Goal: Book appointment/travel/reservation

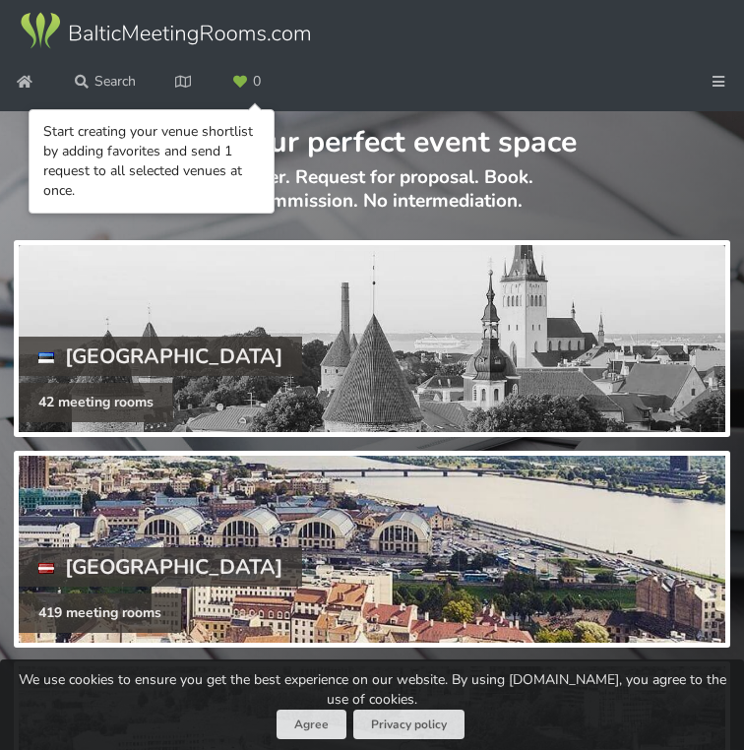
click at [377, 540] on div at bounding box center [372, 549] width 707 height 187
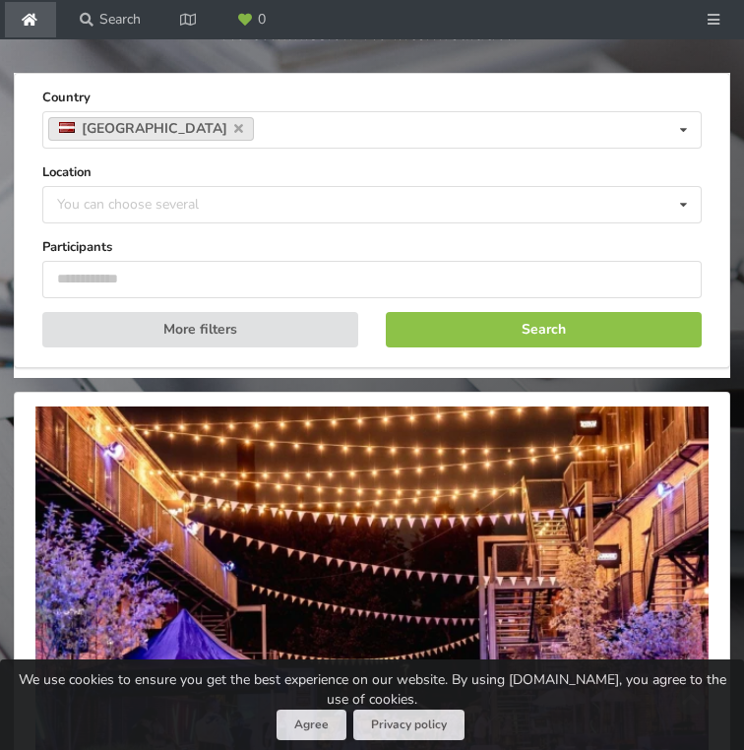
scroll to position [165, 0]
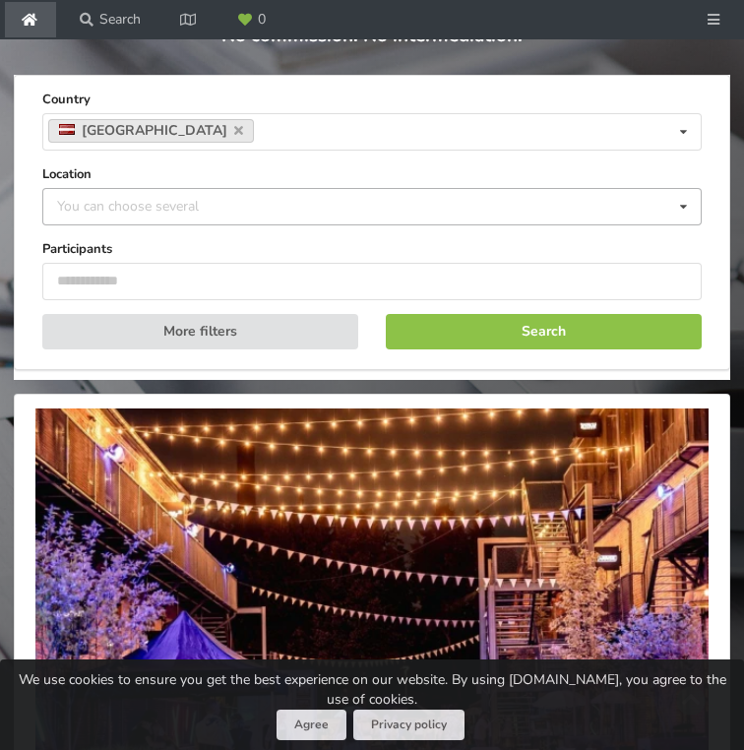
click at [279, 221] on div "You can choose several Pardaugava Teika Apsuciems Jurkalne Marupe Municipality …" at bounding box center [372, 206] width 660 height 37
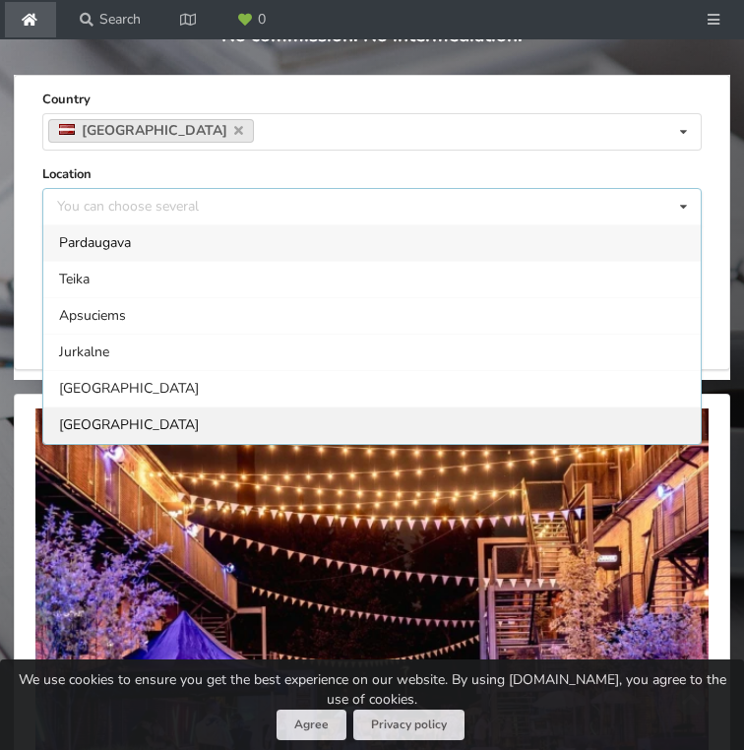
click at [199, 420] on div "[GEOGRAPHIC_DATA]" at bounding box center [372, 425] width 658 height 36
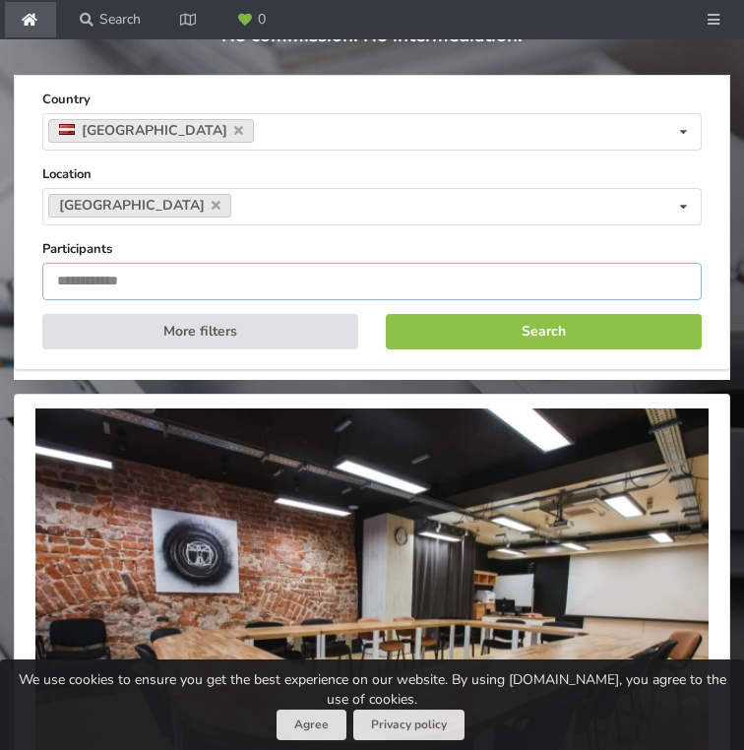
click at [221, 288] on input "number" at bounding box center [372, 281] width 660 height 37
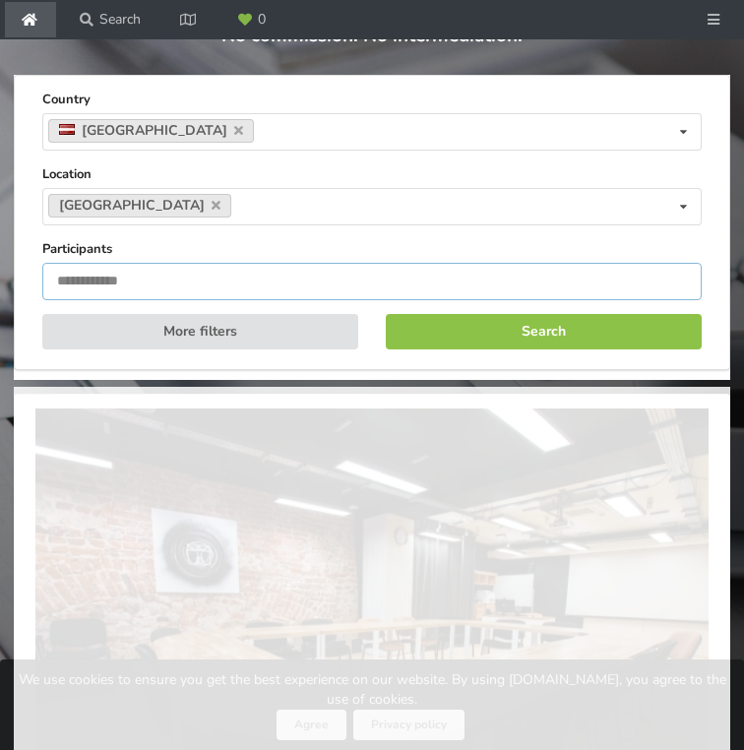
click at [672, 275] on input "*" at bounding box center [372, 281] width 660 height 37
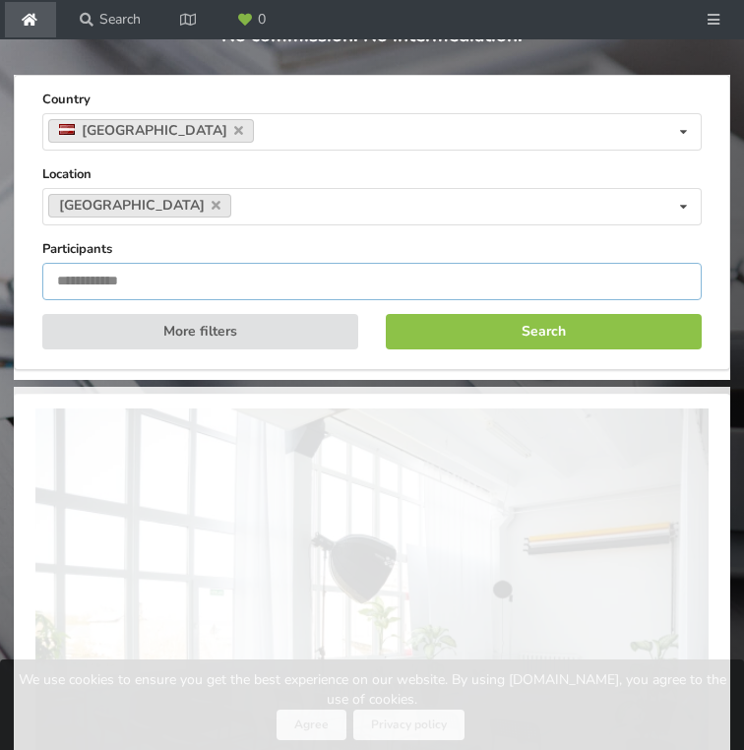
click at [676, 277] on input "*" at bounding box center [372, 281] width 660 height 37
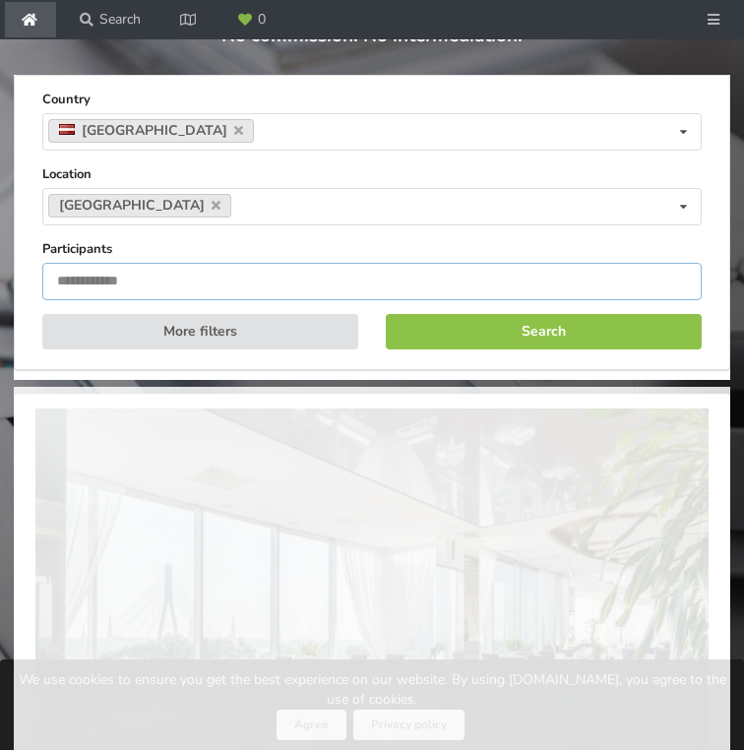
click at [676, 277] on input "*" at bounding box center [372, 281] width 660 height 37
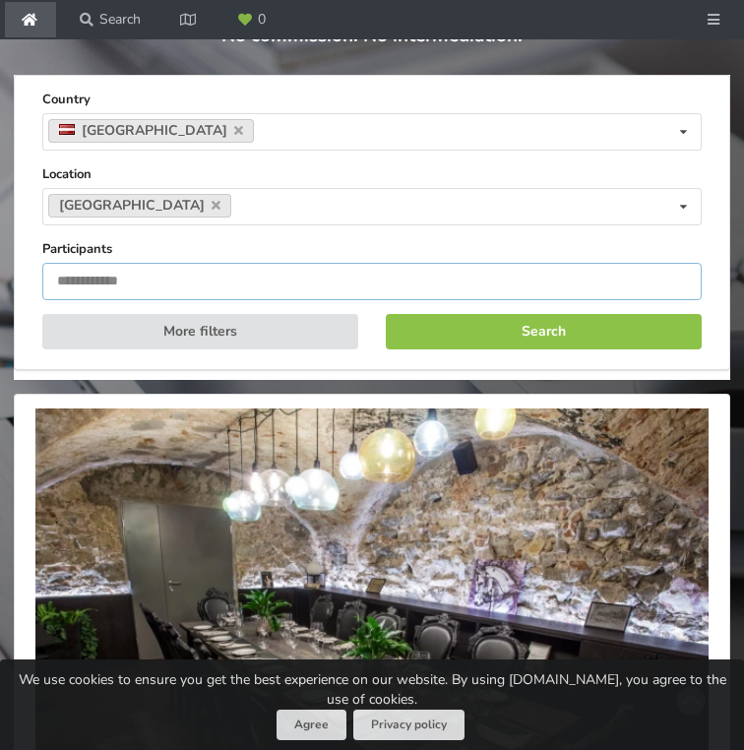
click at [676, 277] on input "*" at bounding box center [372, 281] width 660 height 37
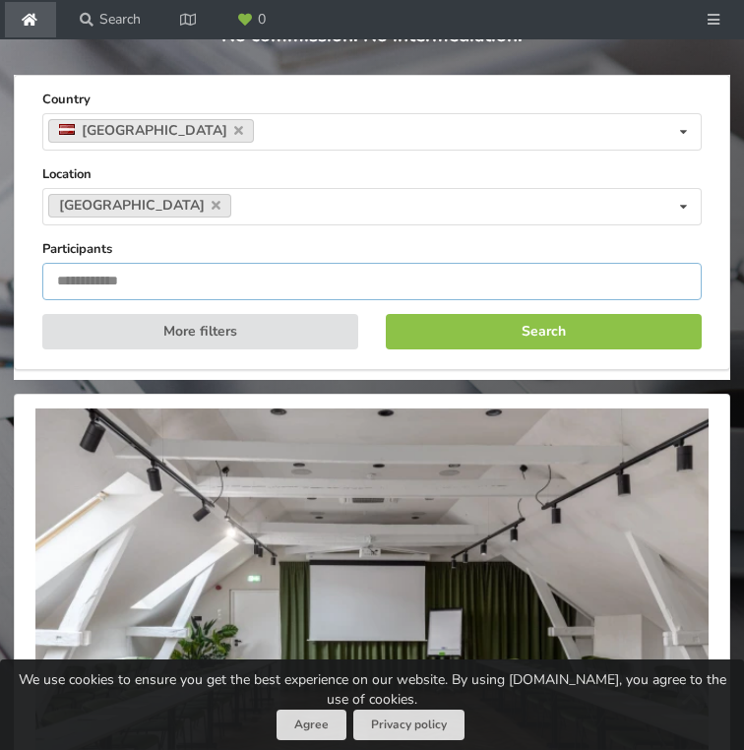
click at [676, 277] on input "*" at bounding box center [372, 281] width 660 height 37
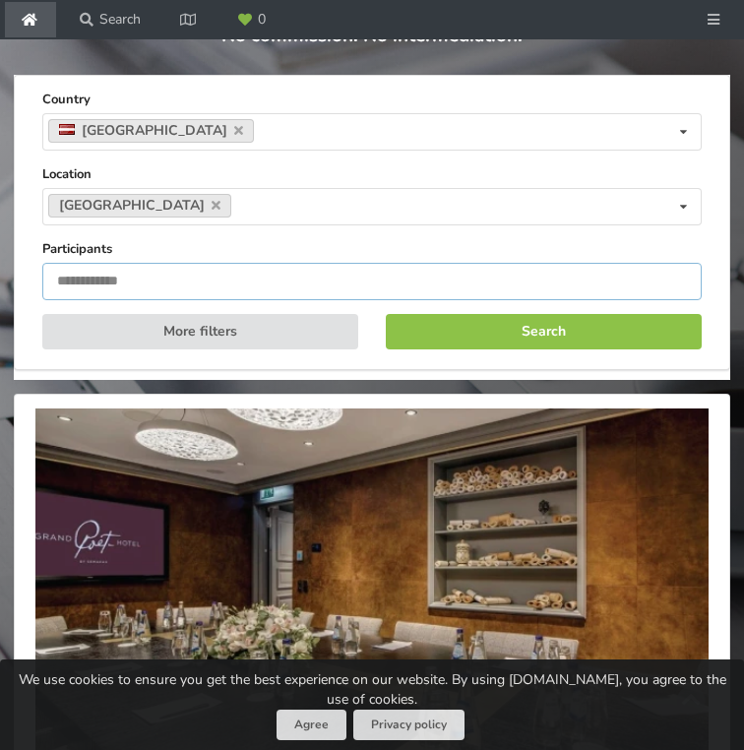
type input "*"
click at [676, 273] on input "*" at bounding box center [372, 281] width 660 height 37
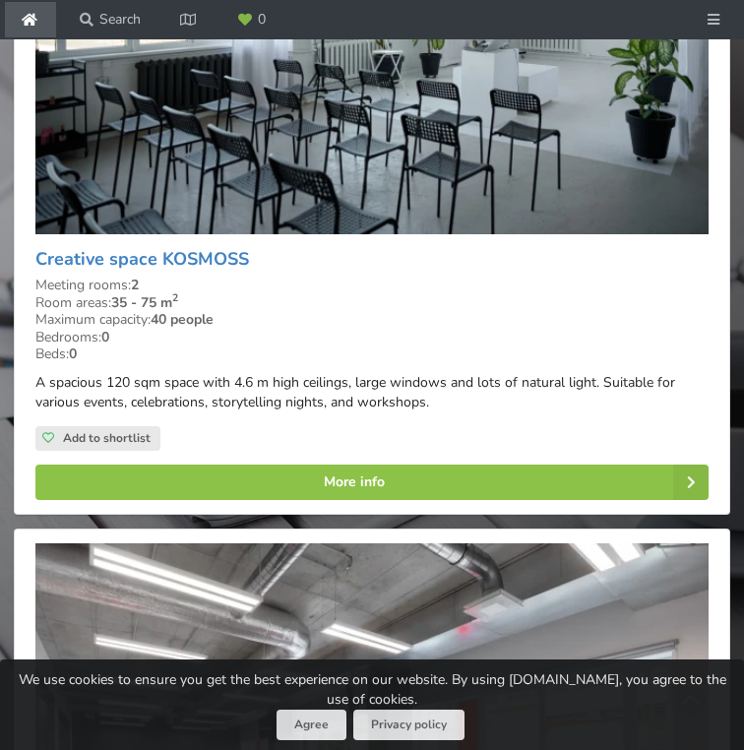
scroll to position [792, 0]
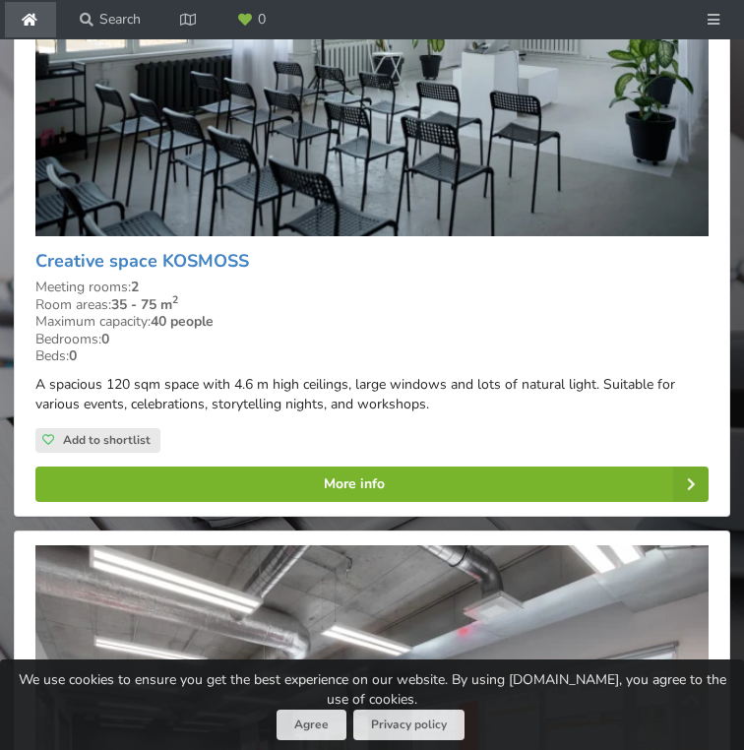
click at [701, 476] on icon at bounding box center [690, 484] width 35 height 35
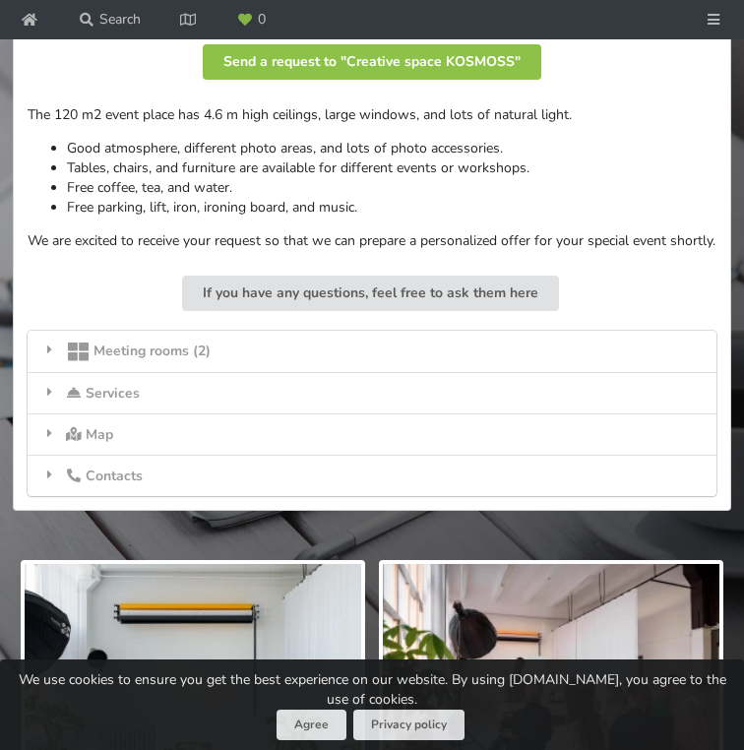
scroll to position [991, 0]
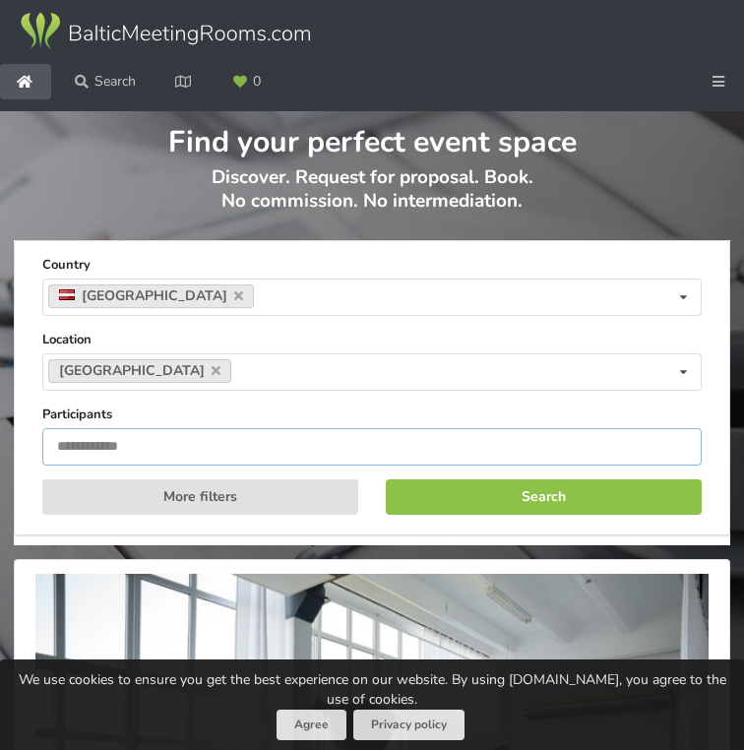
click at [677, 453] on input "*" at bounding box center [372, 446] width 660 height 37
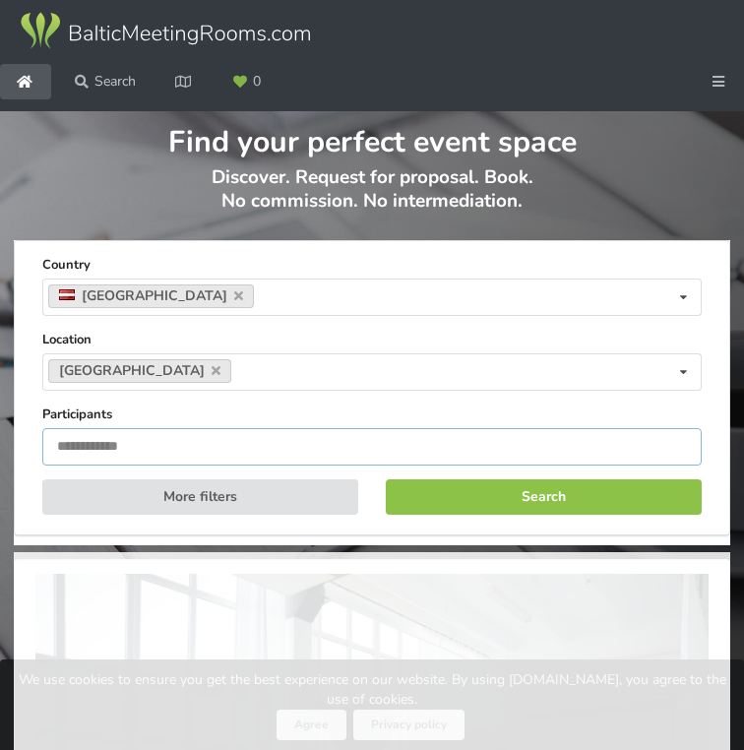
type input "*"
click at [677, 453] on input "*" at bounding box center [372, 446] width 660 height 37
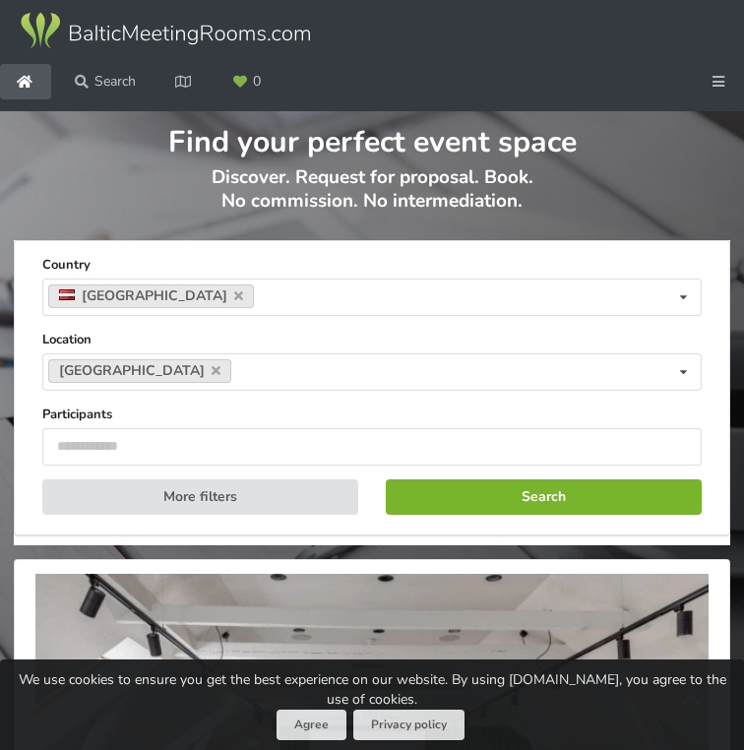
click at [584, 486] on button "Search" at bounding box center [544, 496] width 316 height 35
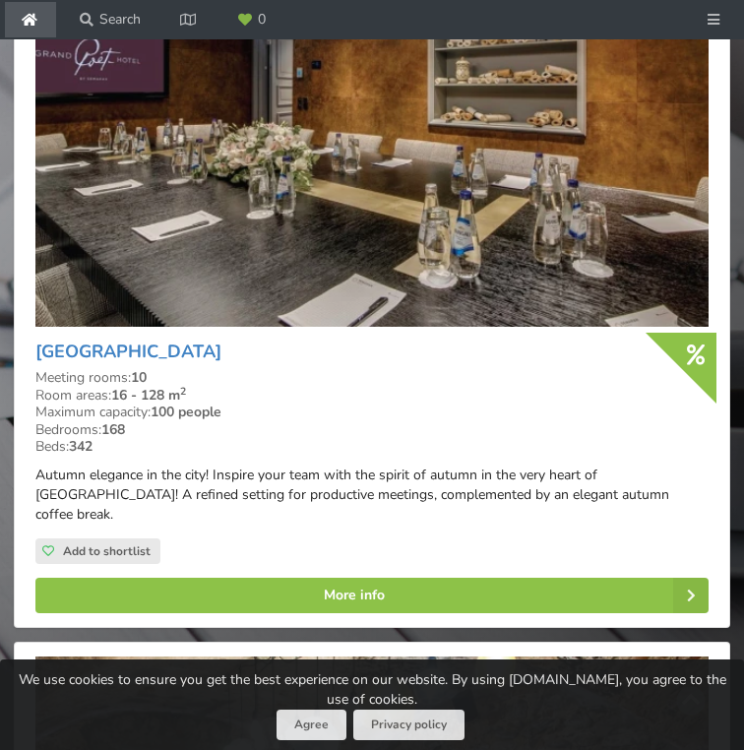
scroll to position [2201, 0]
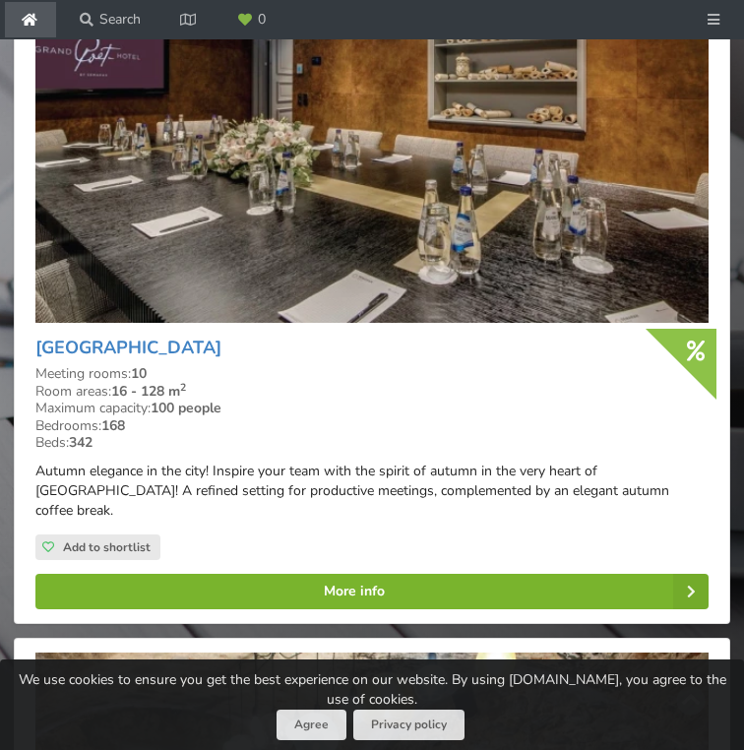
click at [412, 574] on link "More info" at bounding box center [371, 591] width 673 height 35
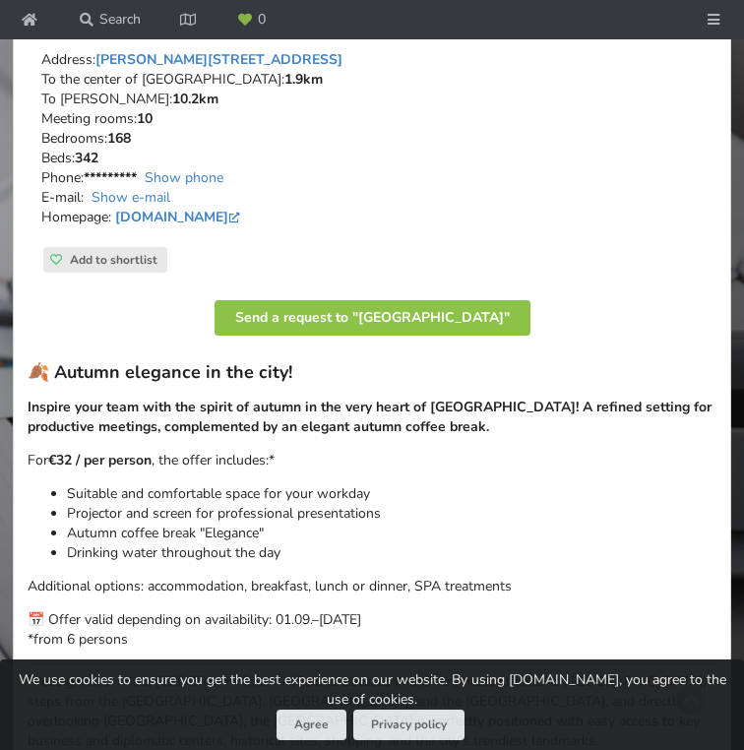
scroll to position [748, 0]
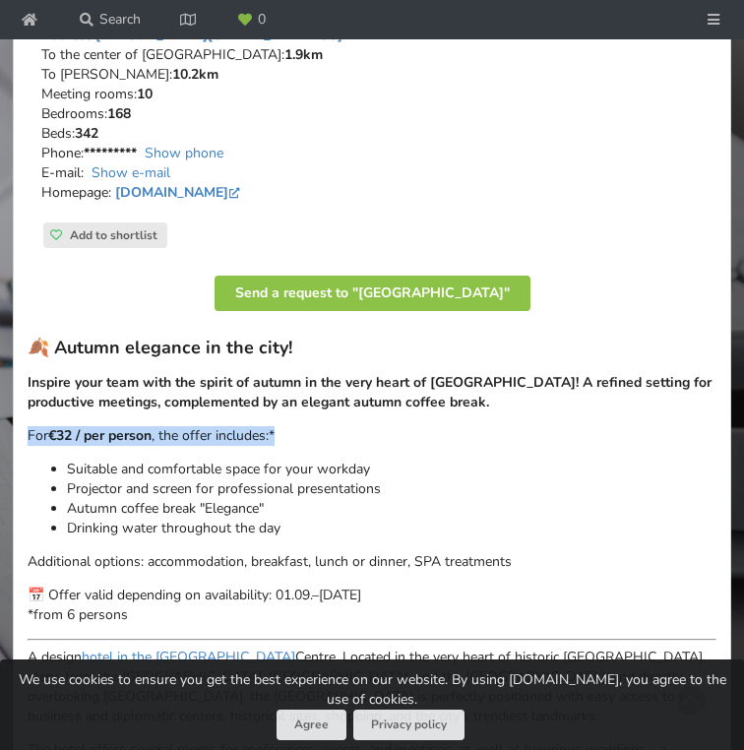
drag, startPoint x: 284, startPoint y: 437, endPoint x: 22, endPoint y: 438, distance: 261.9
click at [22, 438] on div "1 / 34 Address: Raiņa bulvāris 5/6, Riga To the center of Riga: 1.9km To RIX: 1…" at bounding box center [372, 393] width 719 height 1603
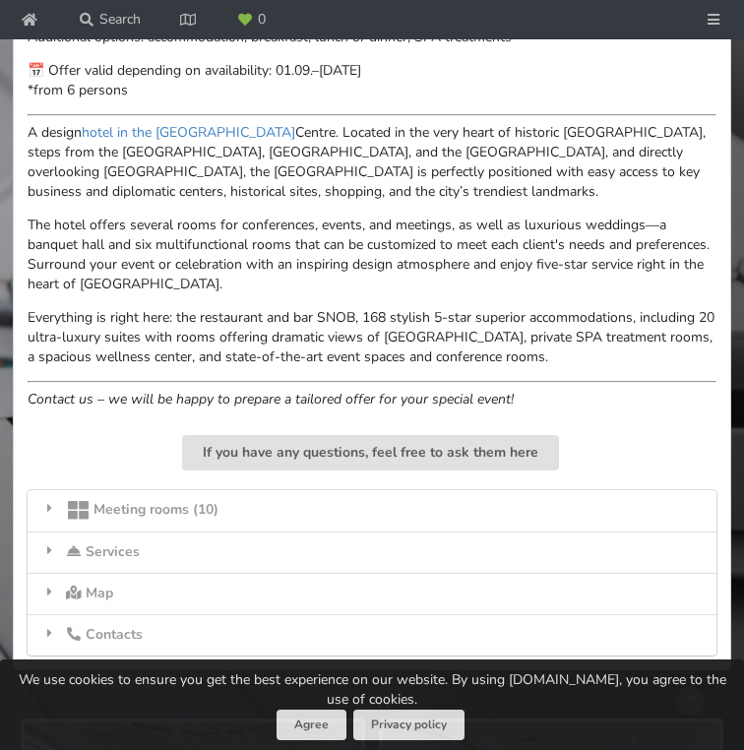
scroll to position [1294, 0]
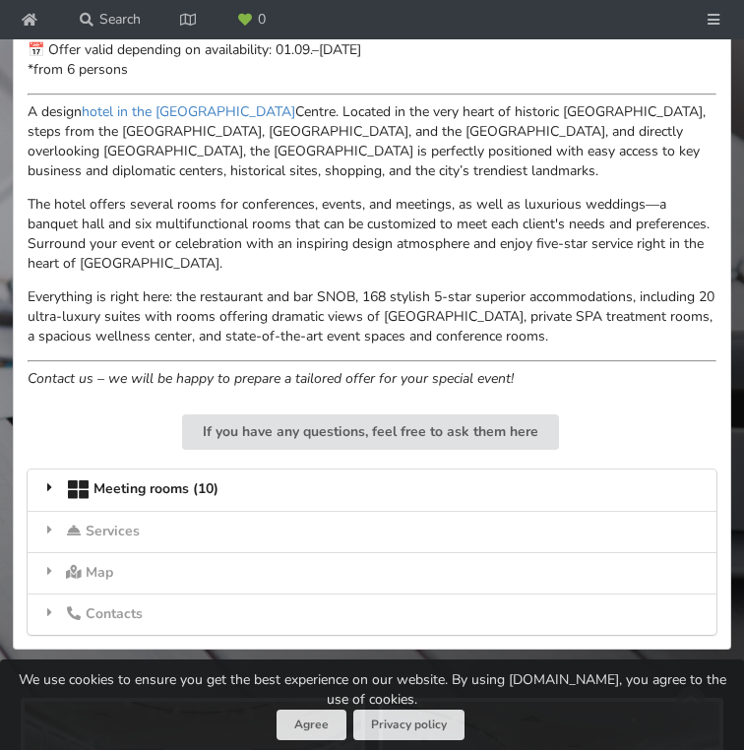
click at [40, 494] on div "Meeting rooms (10)" at bounding box center [372, 490] width 689 height 41
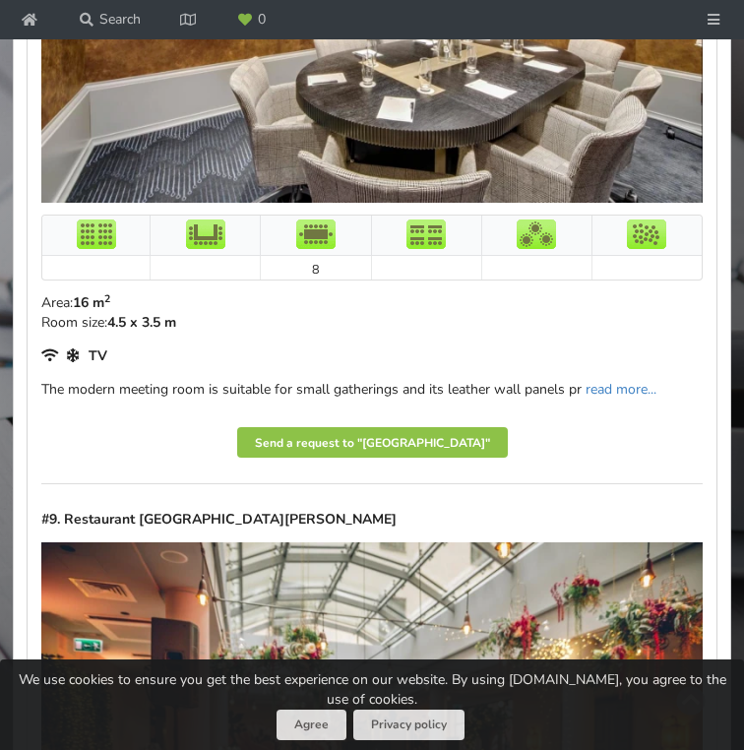
scroll to position [7857, 0]
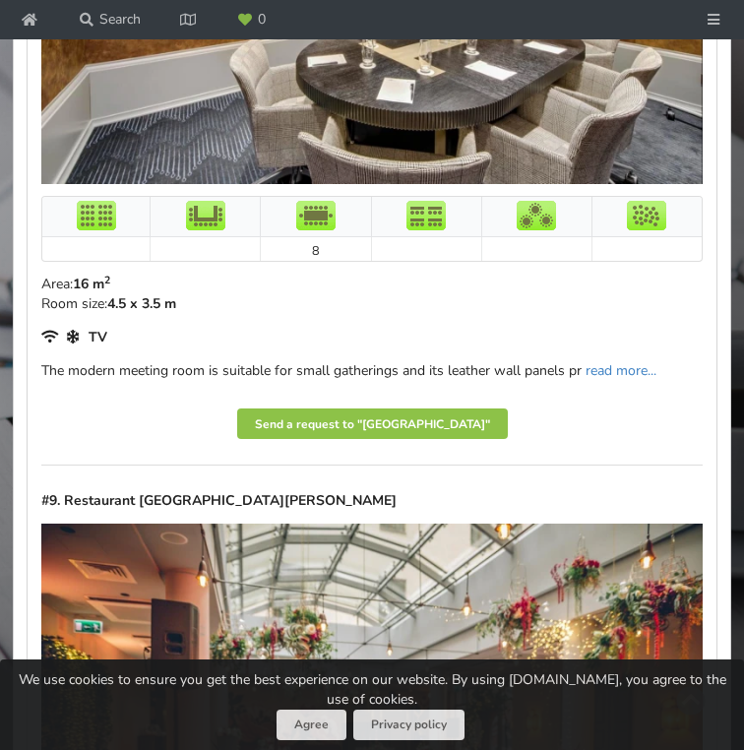
click at [364, 308] on div "Area: 16 m 2 Room size: 4.5 x 3.5 m" at bounding box center [372, 294] width 662 height 39
click at [604, 361] on link "read more..." at bounding box center [621, 370] width 71 height 19
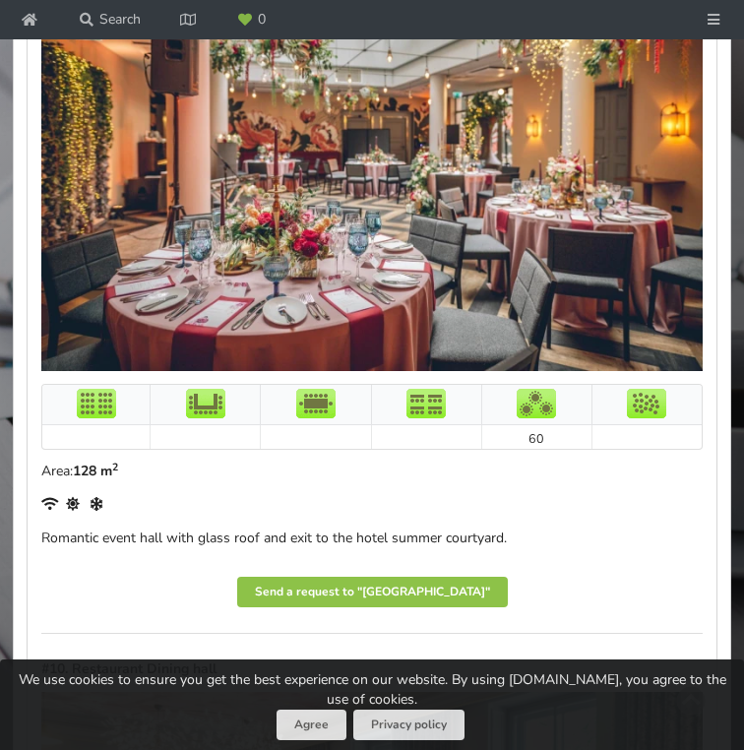
scroll to position [8554, 0]
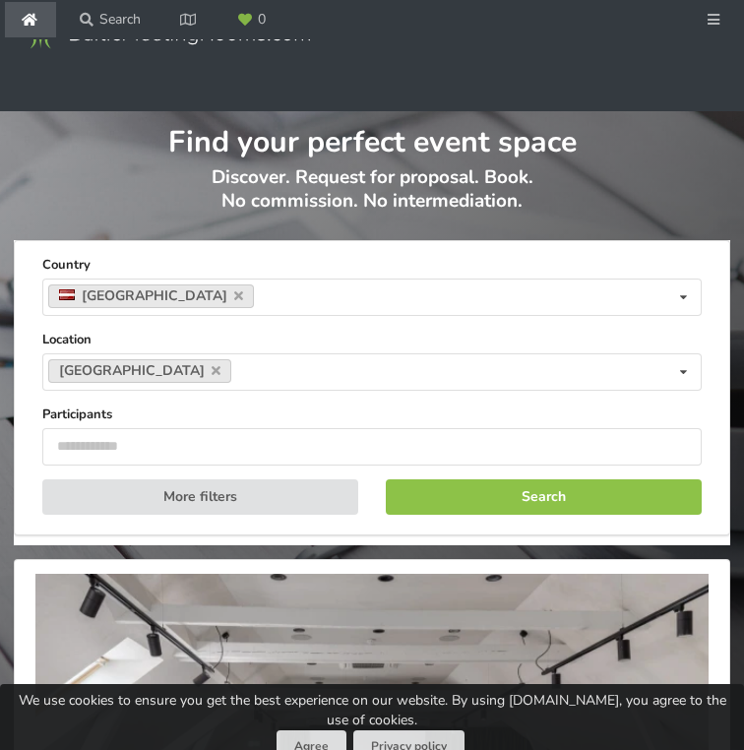
scroll to position [2685, 0]
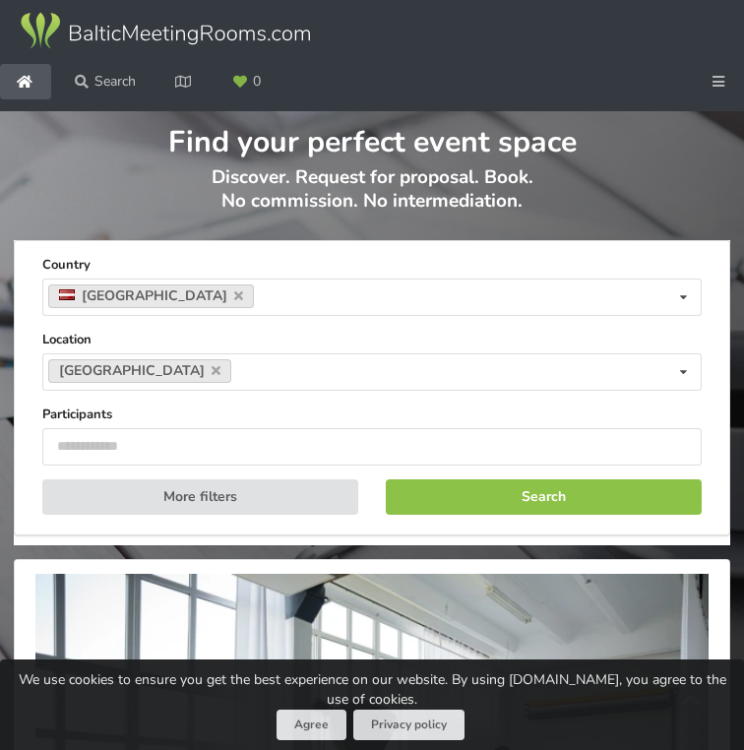
scroll to position [165, 0]
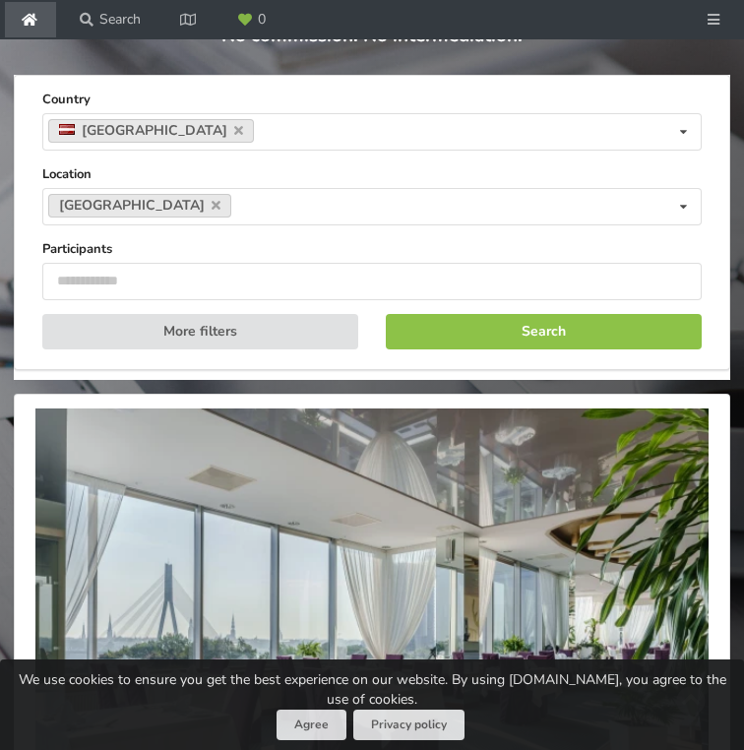
type input "*"
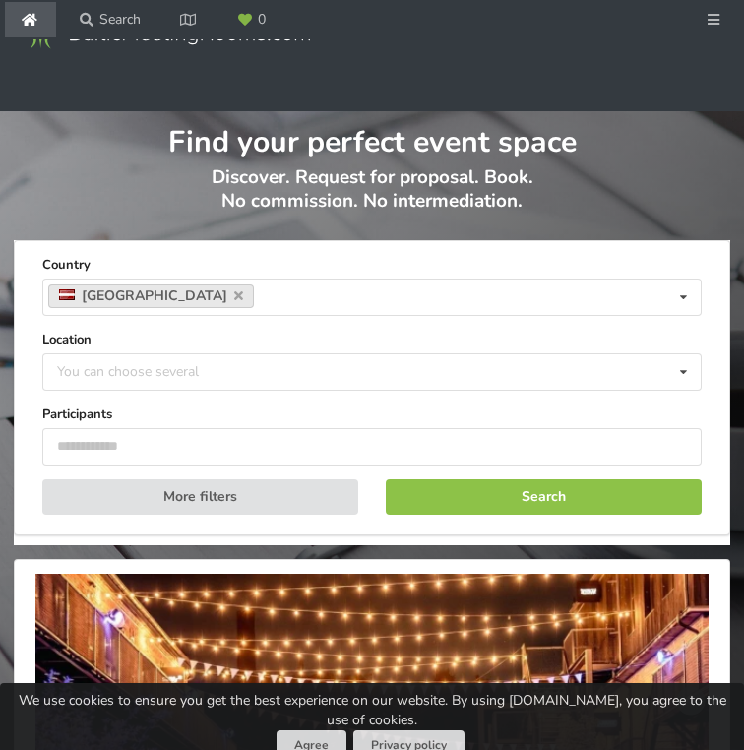
scroll to position [166, 0]
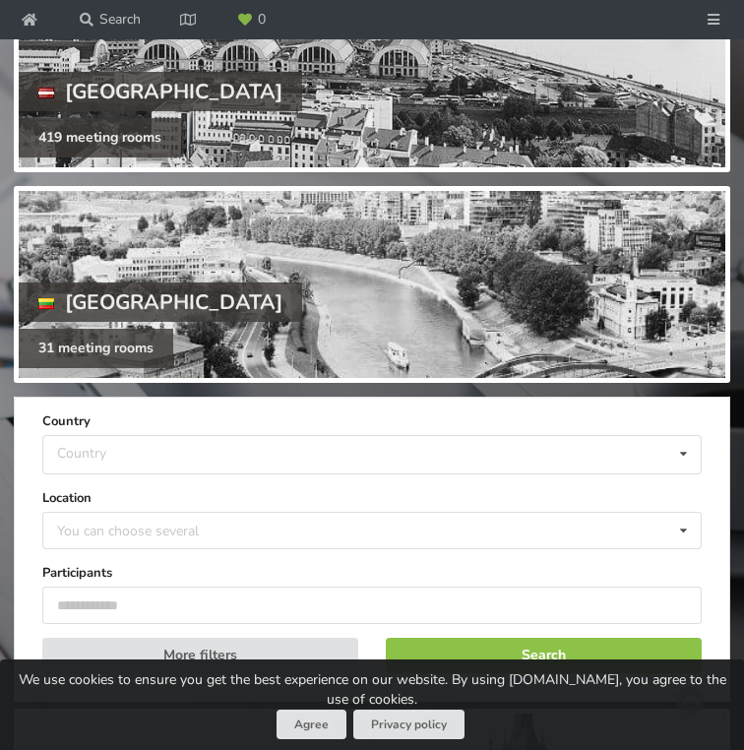
scroll to position [491, 0]
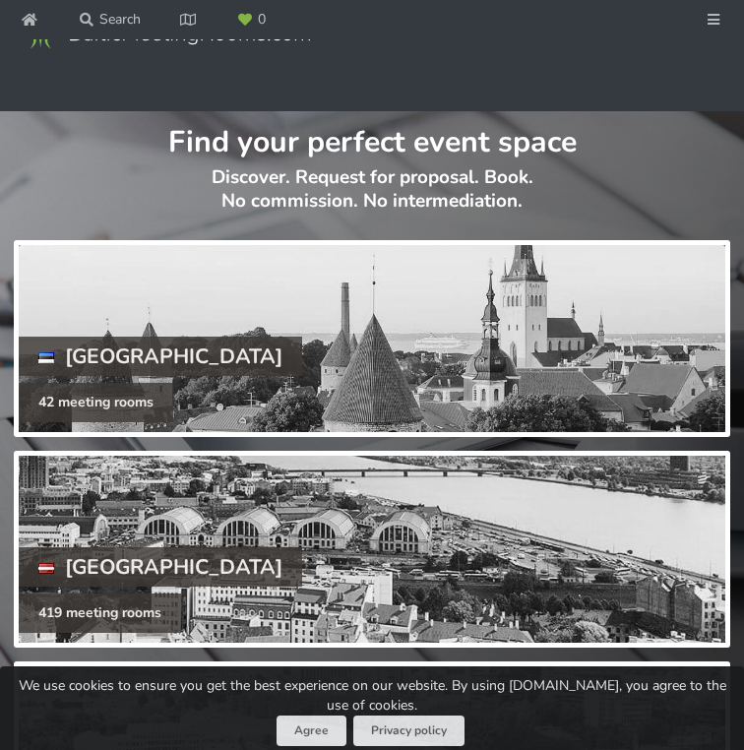
scroll to position [491, 0]
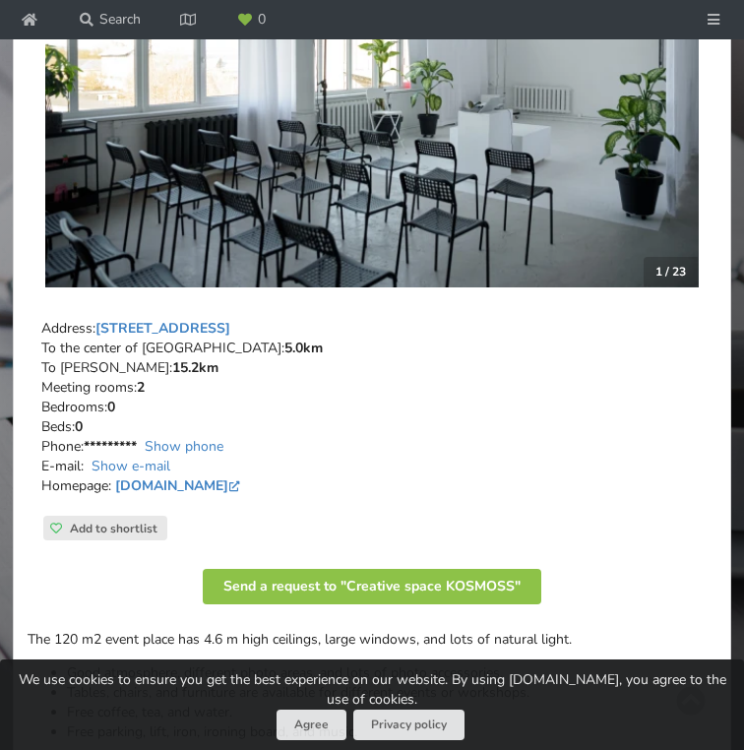
scroll to position [525, 0]
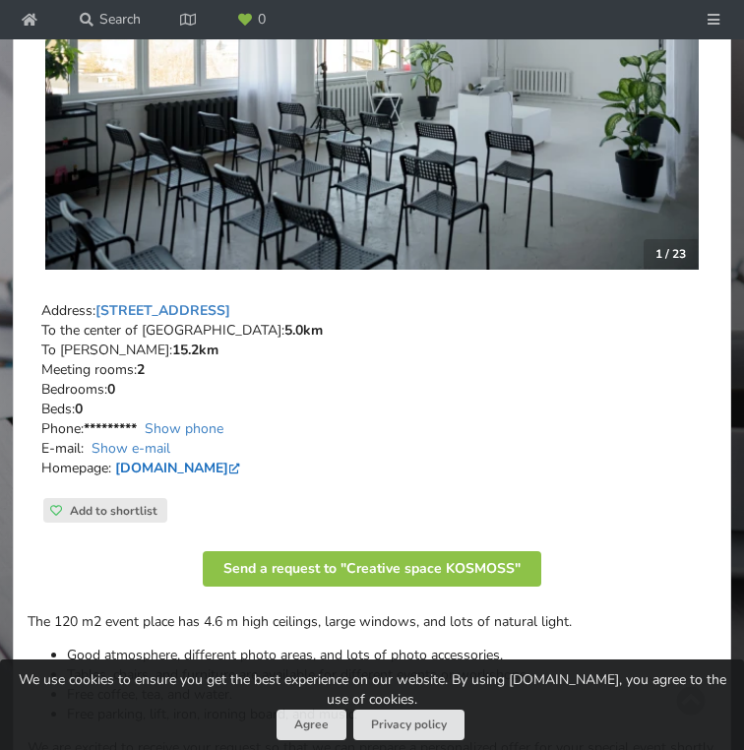
click at [224, 463] on link "[DOMAIN_NAME]" at bounding box center [179, 468] width 129 height 19
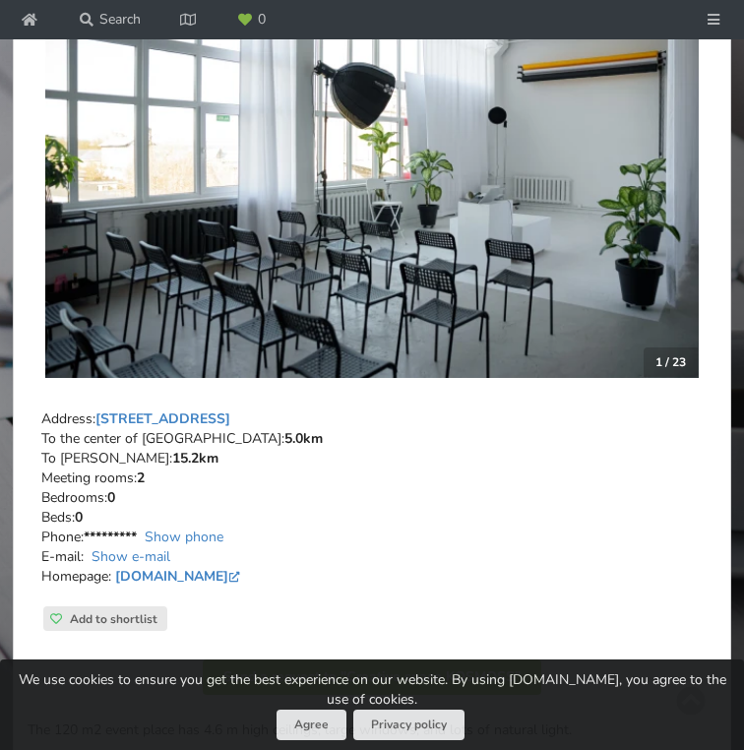
scroll to position [502, 0]
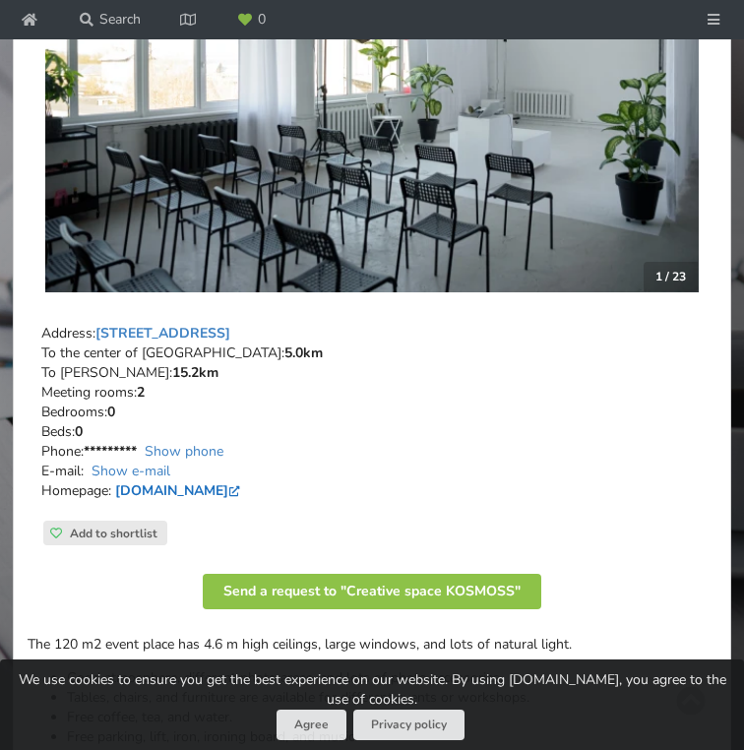
click at [233, 494] on link "[DOMAIN_NAME]" at bounding box center [179, 490] width 129 height 19
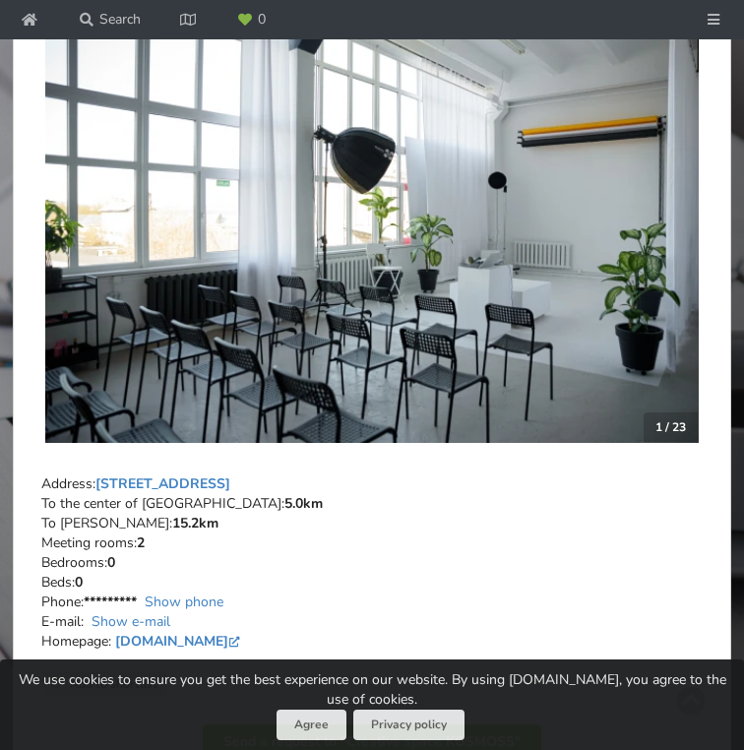
scroll to position [350, 0]
